Goal: Check status: Check status

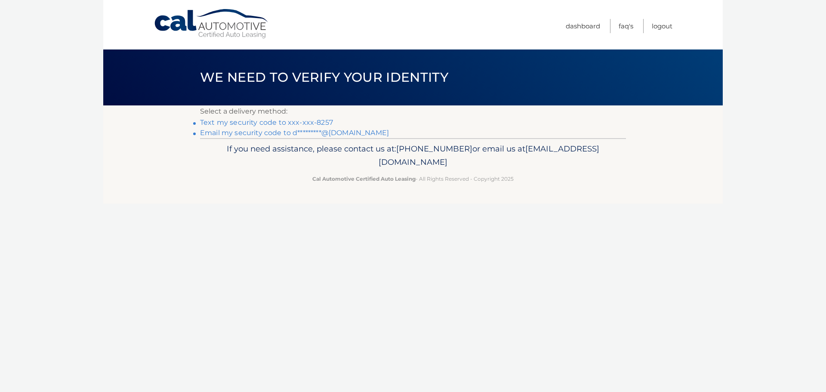
click at [316, 119] on link "Text my security code to xxx-xxx-8257" at bounding box center [266, 122] width 133 height 8
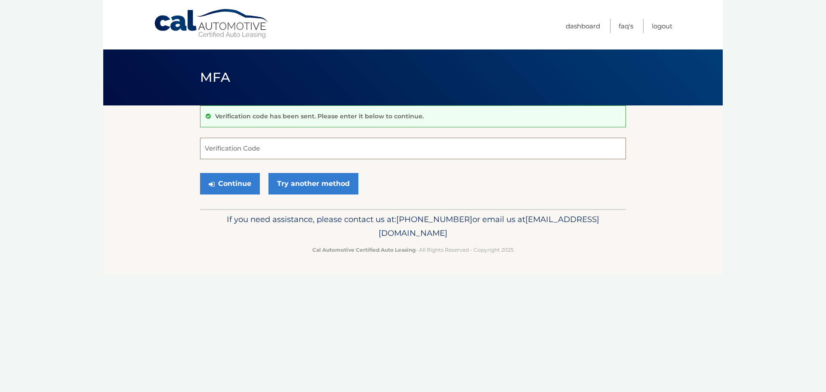
click at [261, 152] on input "Verification Code" at bounding box center [413, 149] width 426 height 22
type input "607123"
click at [232, 186] on button "Continue" at bounding box center [230, 184] width 60 height 22
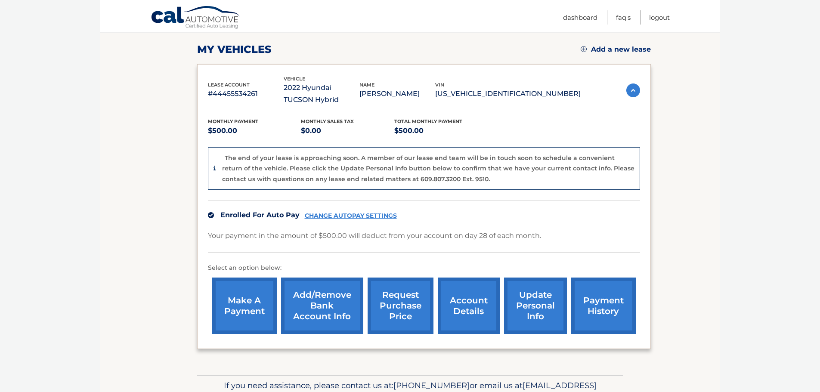
scroll to position [129, 0]
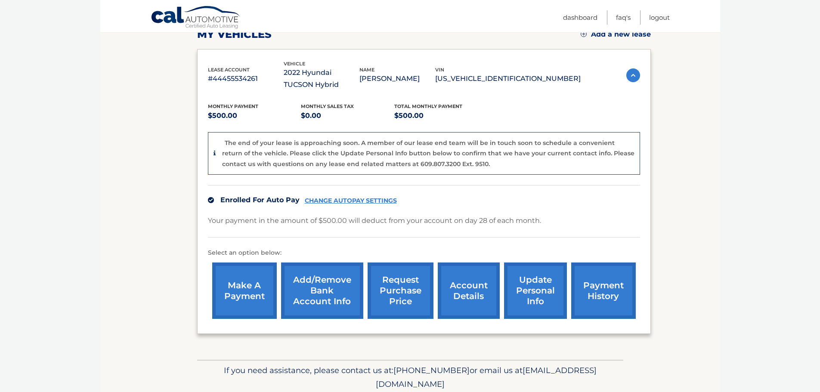
click at [469, 292] on link "account details" at bounding box center [469, 291] width 62 height 56
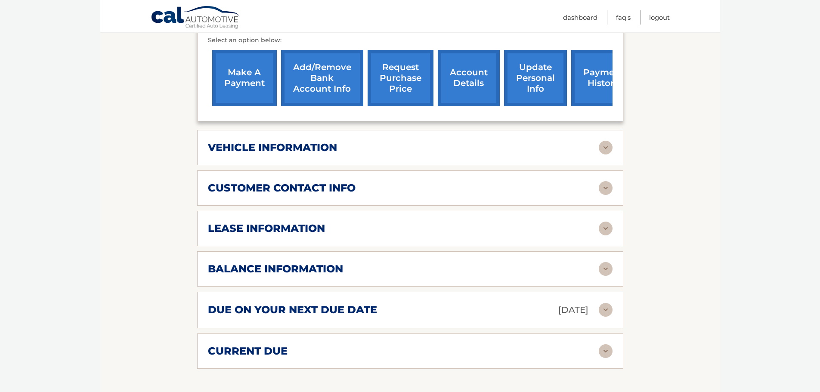
scroll to position [301, 0]
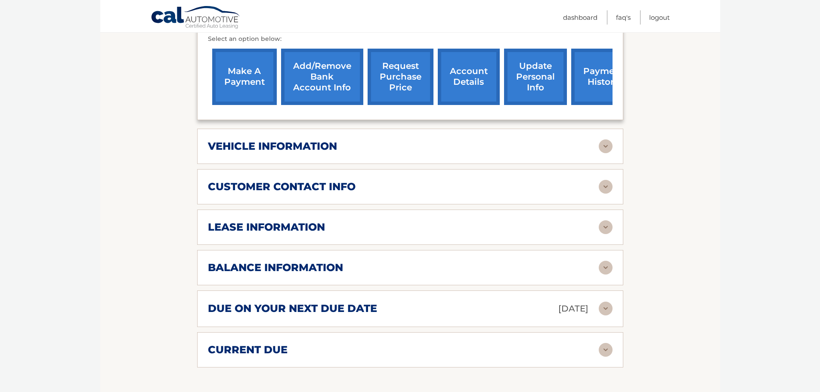
click at [634, 272] on section "Account Details | #44455534261 Back to Dashboard Manage Your Lease lease accoun…" at bounding box center [410, 178] width 620 height 749
click at [599, 264] on img at bounding box center [606, 268] width 14 height 14
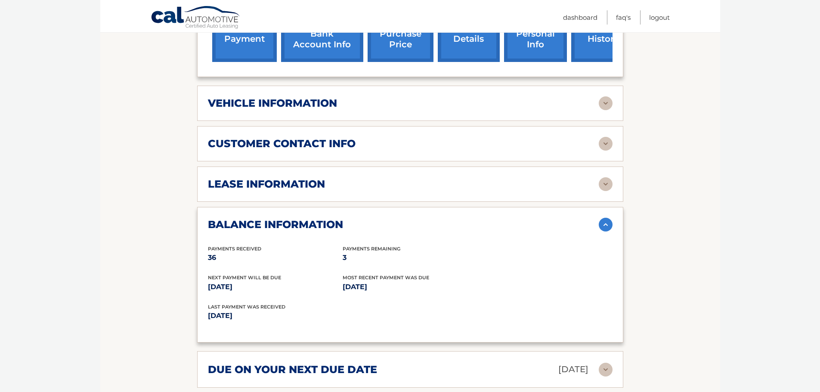
scroll to position [473, 0]
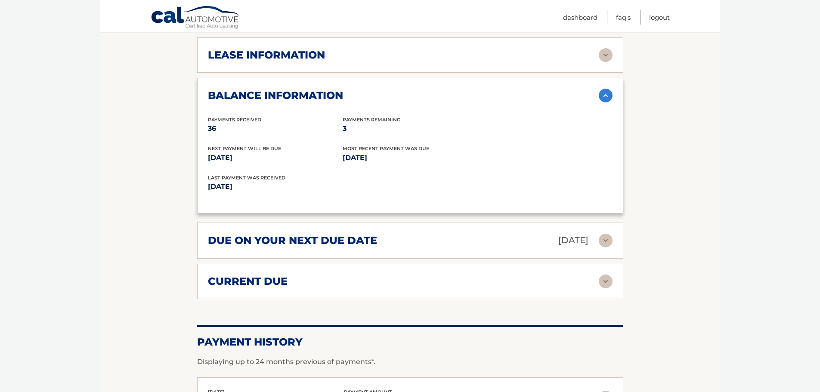
click at [602, 243] on img at bounding box center [606, 241] width 14 height 14
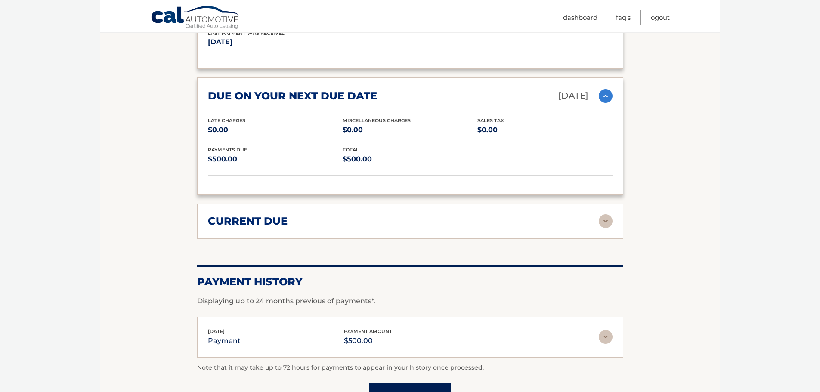
scroll to position [646, 0]
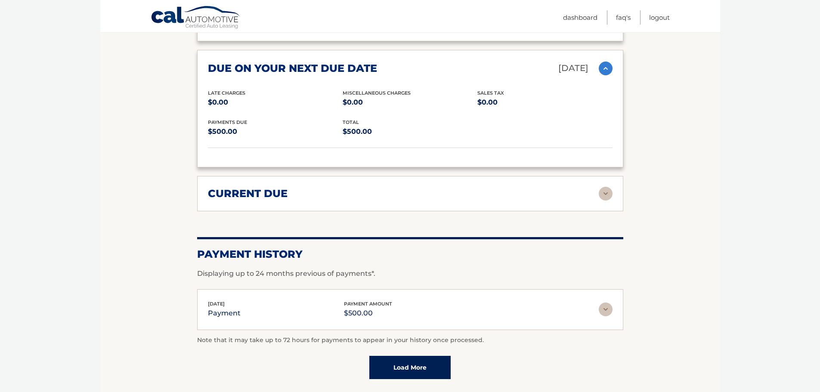
click at [569, 195] on div "current due" at bounding box center [403, 193] width 391 height 13
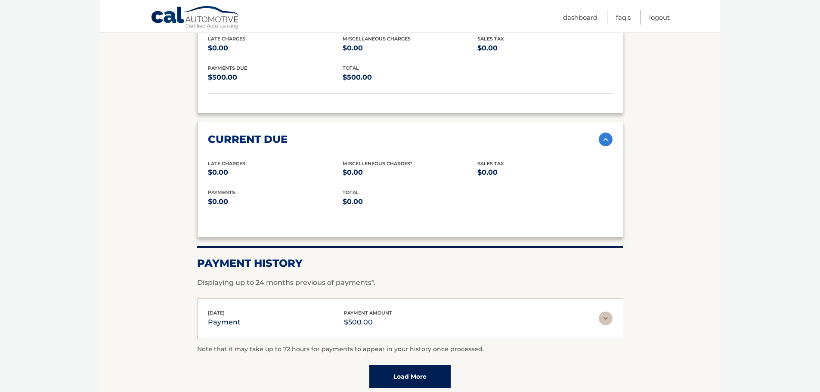
scroll to position [732, 0]
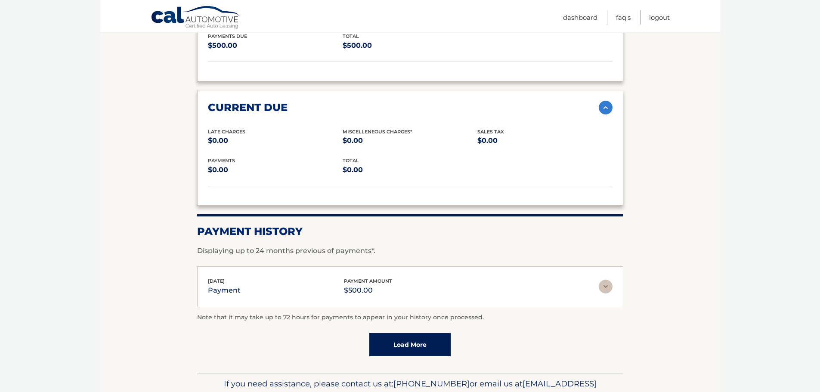
click at [606, 286] on img at bounding box center [606, 287] width 14 height 14
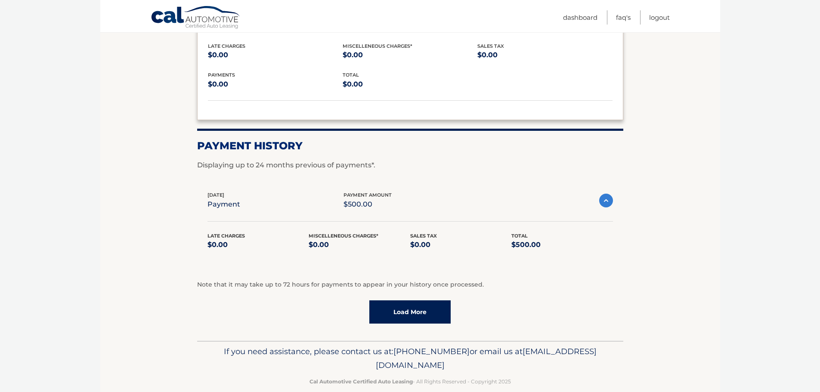
scroll to position [818, 0]
click at [404, 308] on link "Load More" at bounding box center [409, 311] width 81 height 23
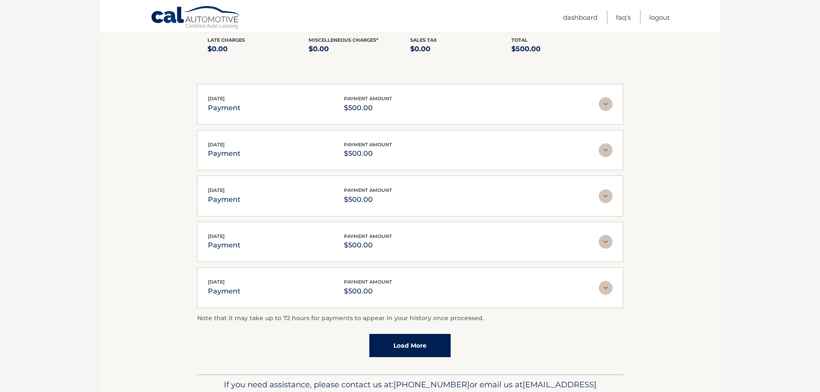
scroll to position [1061, 0]
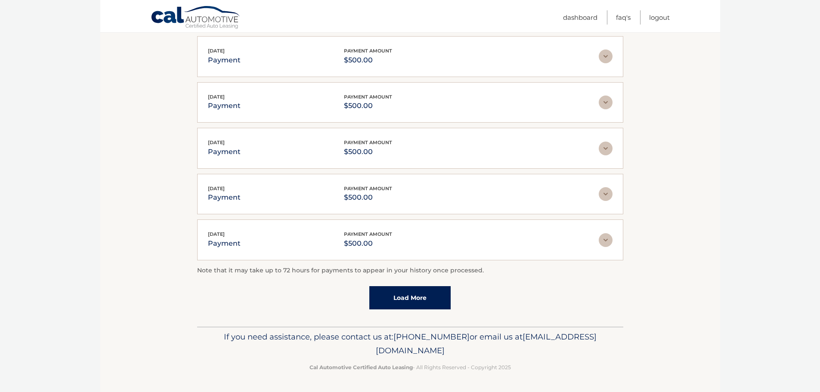
click at [398, 303] on link "Load More" at bounding box center [409, 297] width 81 height 23
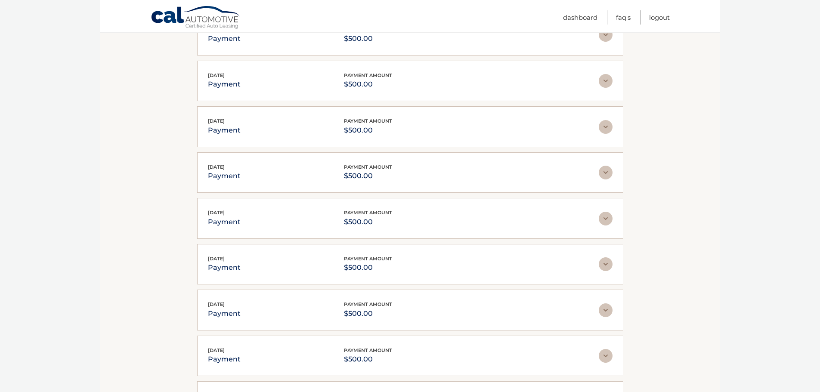
scroll to position [1233, 0]
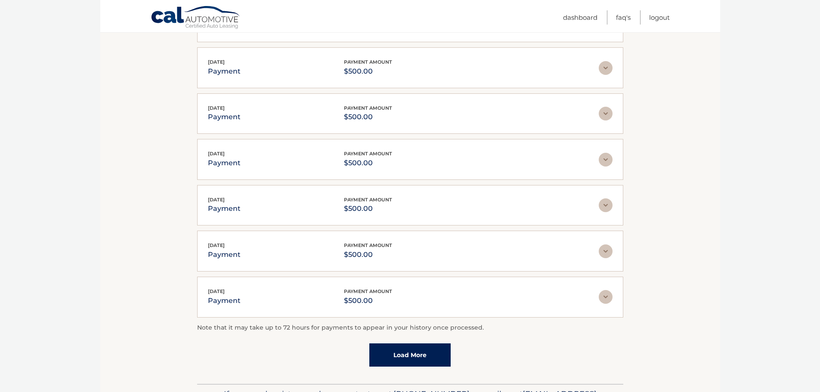
click at [396, 358] on link "Load More" at bounding box center [409, 354] width 81 height 23
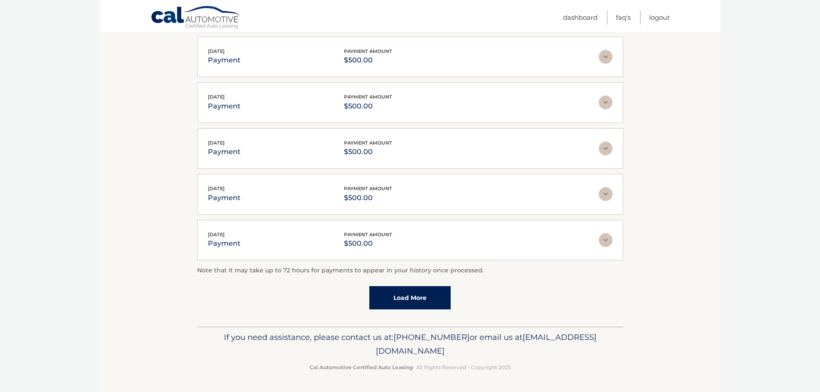
click at [424, 291] on link "Load More" at bounding box center [409, 297] width 81 height 23
click at [414, 304] on link "Load More" at bounding box center [409, 297] width 81 height 23
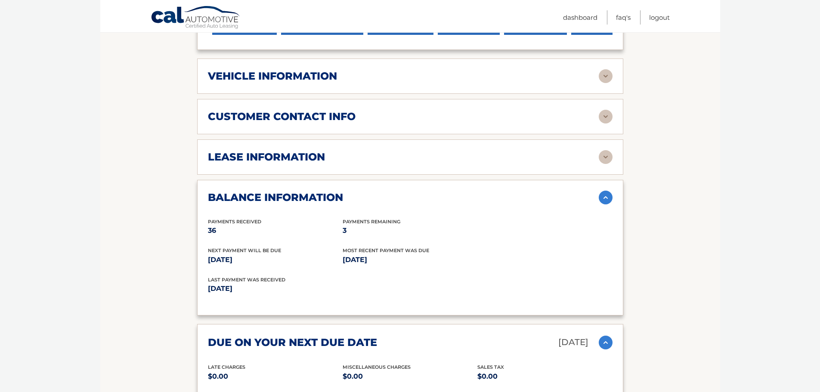
scroll to position [356, 0]
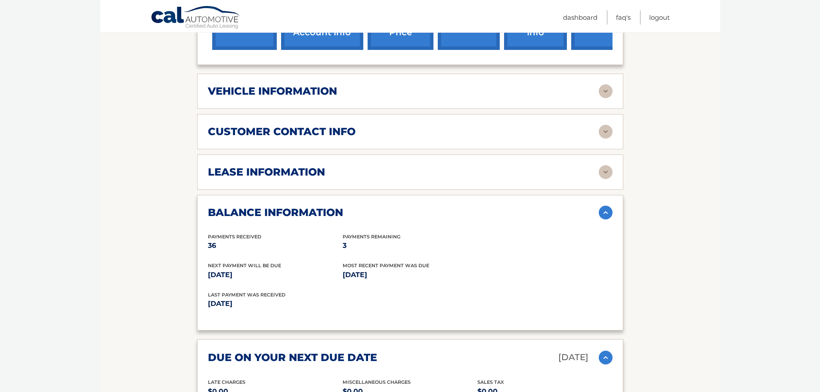
click at [591, 174] on div "lease information" at bounding box center [403, 172] width 391 height 13
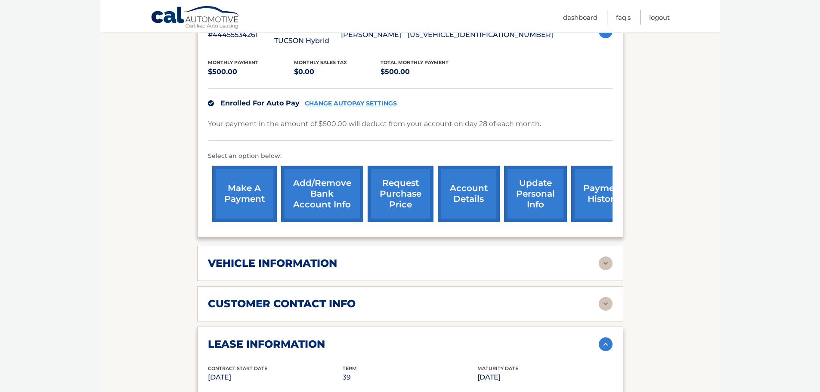
scroll to position [0, 0]
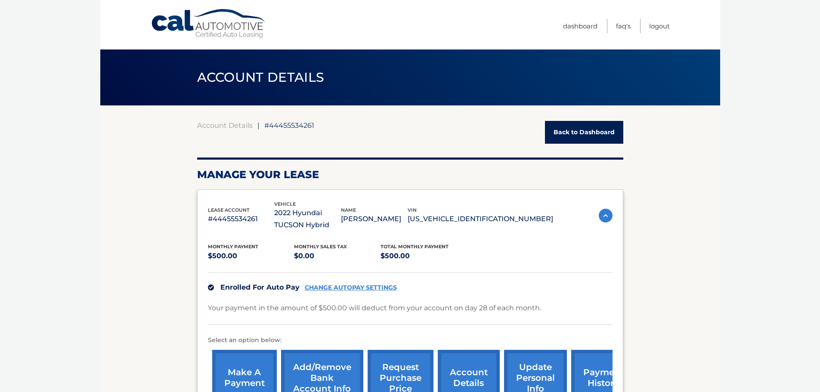
click at [591, 130] on link "Back to Dashboard" at bounding box center [584, 132] width 78 height 23
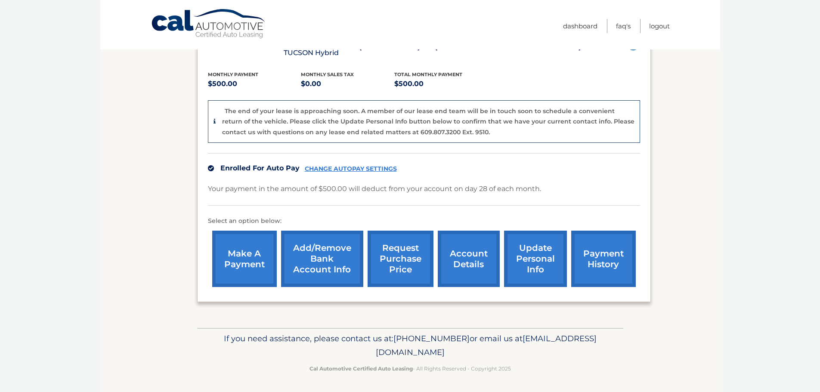
scroll to position [162, 0]
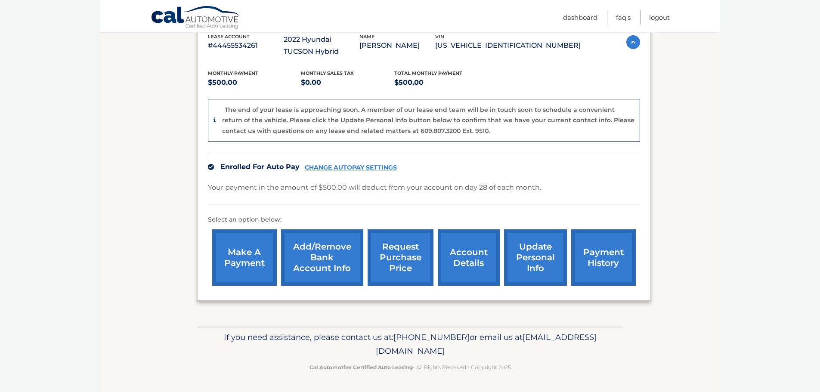
click at [463, 250] on link "account details" at bounding box center [469, 257] width 62 height 56
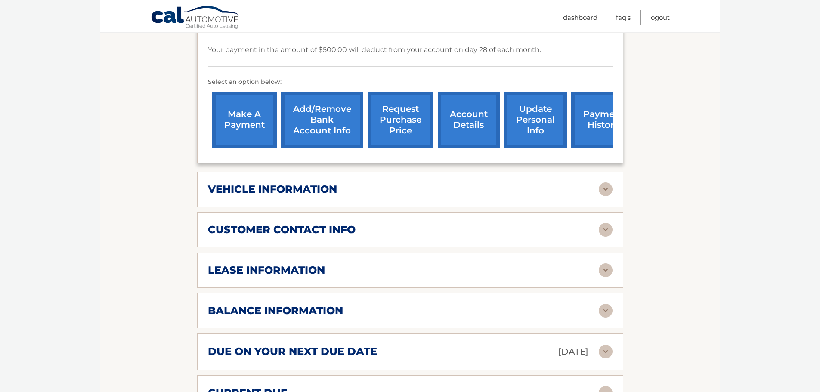
scroll to position [430, 0]
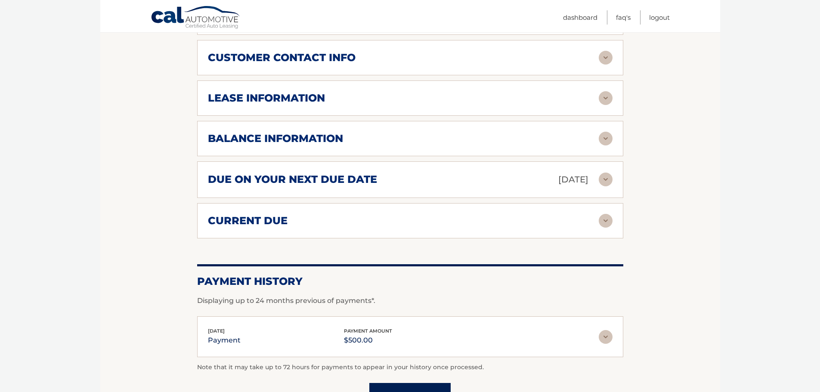
click at [601, 130] on div "balance information Payments Received 36 Payments Remaining 3 Next Payment will…" at bounding box center [410, 138] width 426 height 35
click at [600, 142] on img at bounding box center [606, 139] width 14 height 14
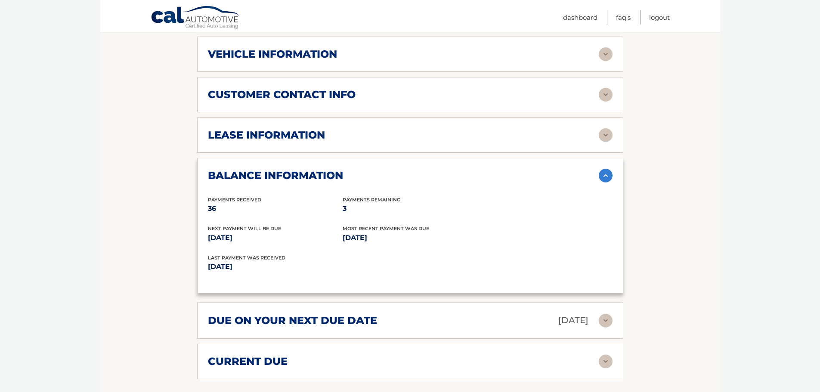
scroll to position [344, 0]
